Goal: Navigation & Orientation: Find specific page/section

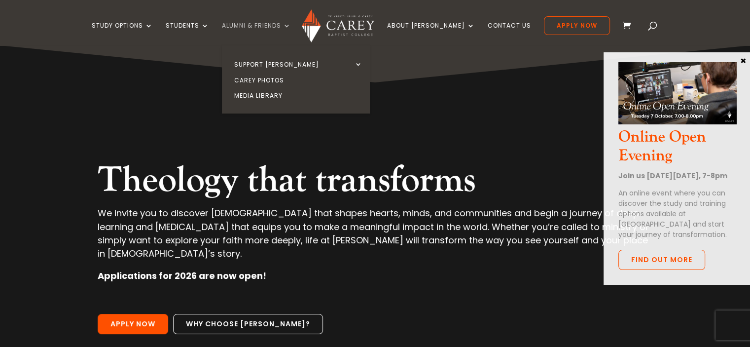
click at [278, 22] on link "Alumni & Friends" at bounding box center [256, 33] width 69 height 23
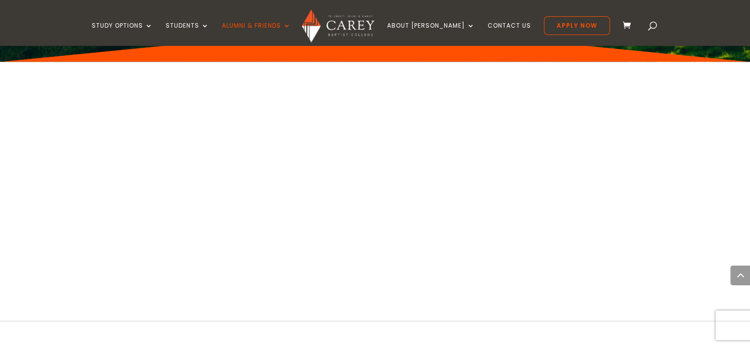
scroll to position [1715, 0]
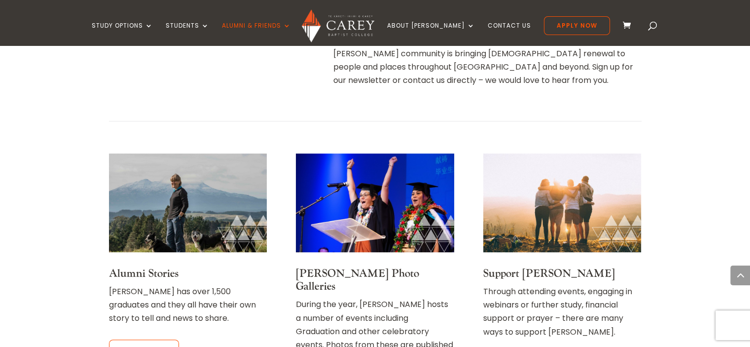
scroll to position [487, 0]
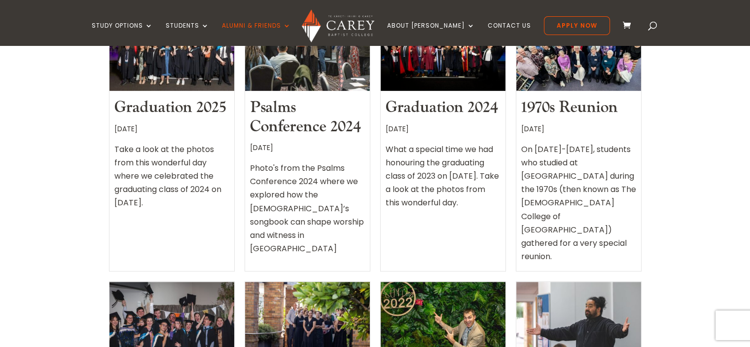
scroll to position [368, 0]
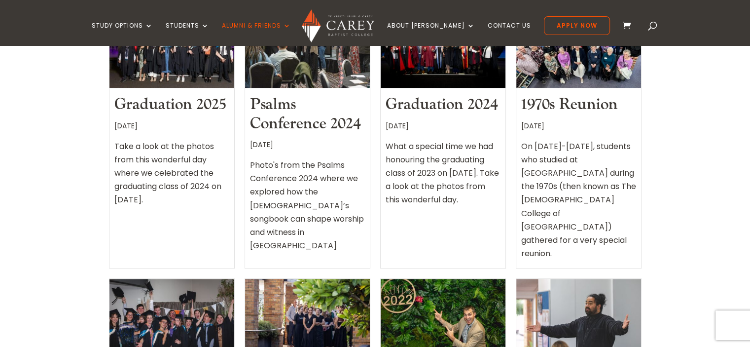
drag, startPoint x: 745, startPoint y: 81, endPoint x: 743, endPoint y: 102, distance: 20.3
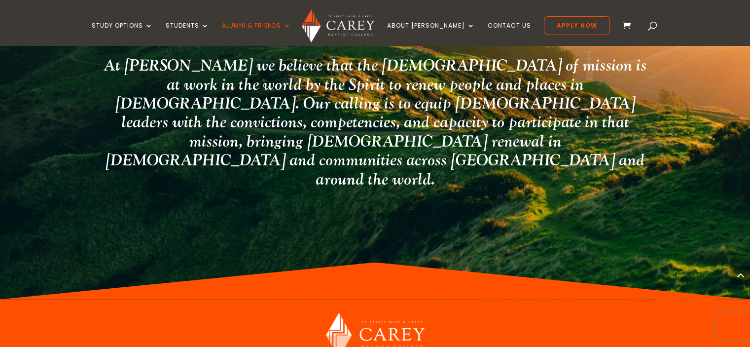
scroll to position [1908, 0]
